Goal: Check status

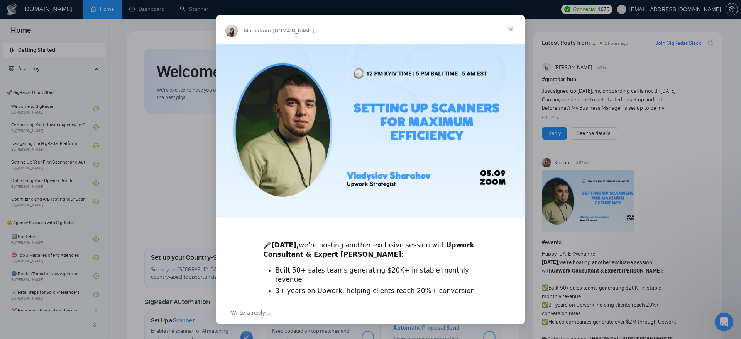
click at [512, 32] on span "Close" at bounding box center [511, 29] width 28 height 28
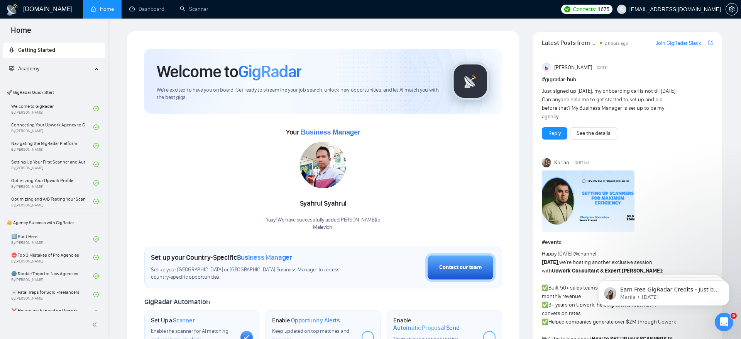
click at [687, 9] on span "[EMAIL_ADDRESS][DOMAIN_NAME]" at bounding box center [676, 9] width 92 height 0
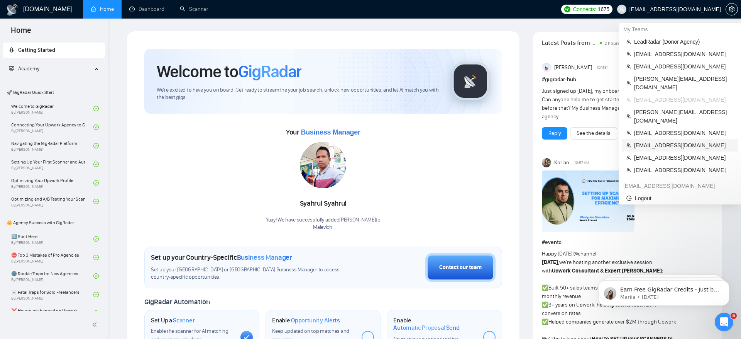
click at [660, 141] on span "[EMAIL_ADDRESS][DOMAIN_NAME]" at bounding box center [684, 145] width 99 height 8
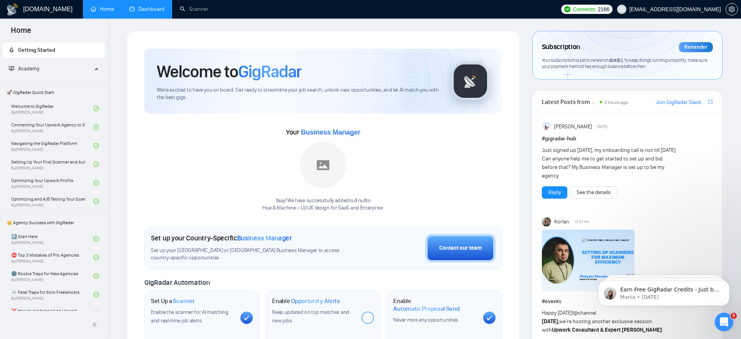
click at [158, 8] on link "Dashboard" at bounding box center [146, 9] width 35 height 7
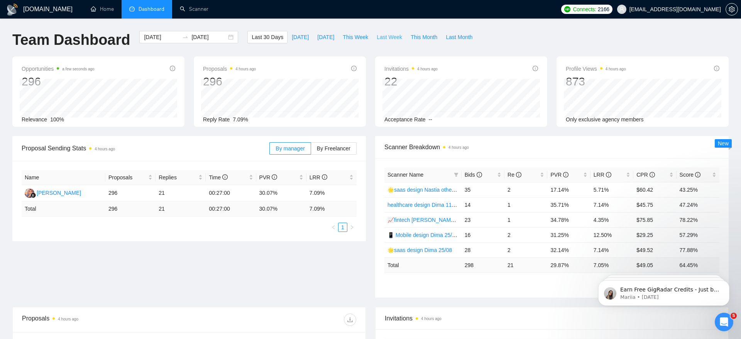
click at [389, 34] on span "Last Week" at bounding box center [389, 37] width 25 height 8
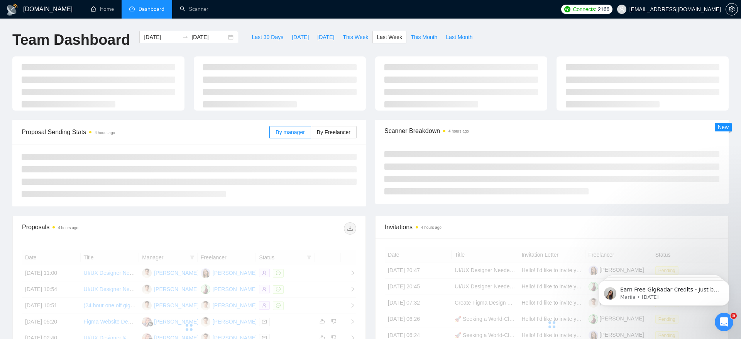
type input "[DATE]"
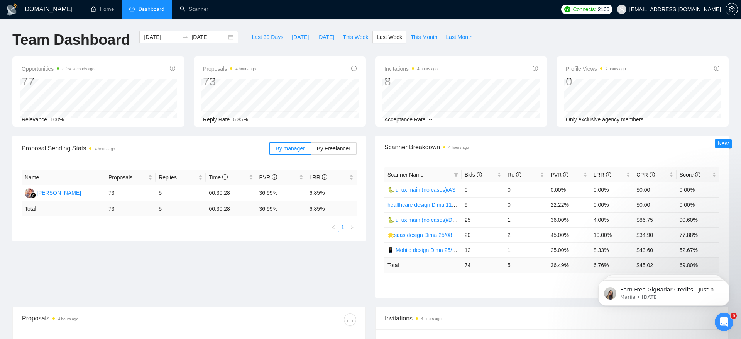
click at [287, 269] on div "Proposal Sending Stats 4 hours ago By manager By Freelancer Name Proposals Repl…" at bounding box center [371, 221] width 726 height 171
click at [328, 146] on span "By Freelancer" at bounding box center [334, 148] width 34 height 6
click at [311, 150] on input "By Freelancer" at bounding box center [311, 150] width 0 height 0
click at [286, 268] on div "Proposal Sending Stats 4 hours ago By manager By Freelancer Name Proposals Repl…" at bounding box center [371, 221] width 726 height 171
click at [255, 41] on span "Last 30 Days" at bounding box center [268, 37] width 32 height 8
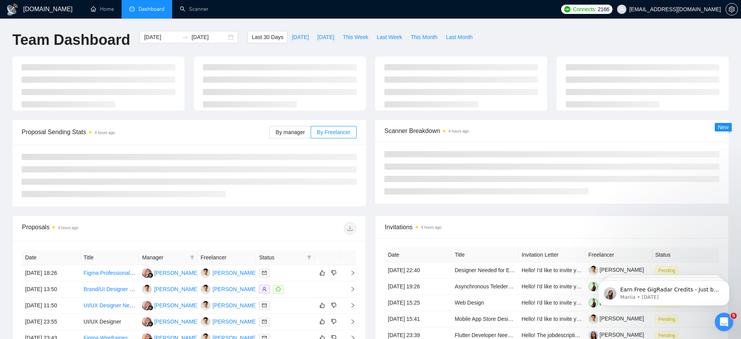
type input "[DATE]"
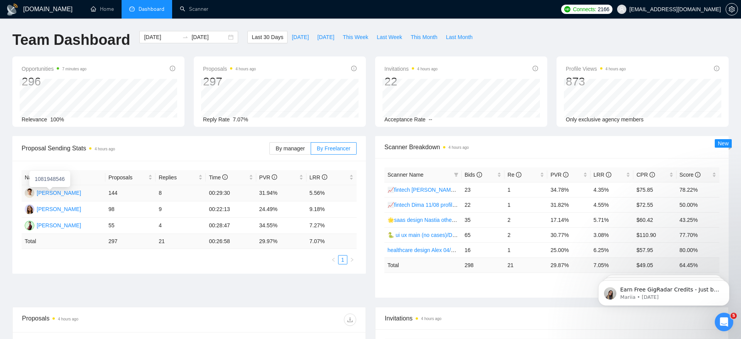
click at [51, 194] on div "[PERSON_NAME]" at bounding box center [59, 192] width 44 height 8
